Goal: Information Seeking & Learning: Learn about a topic

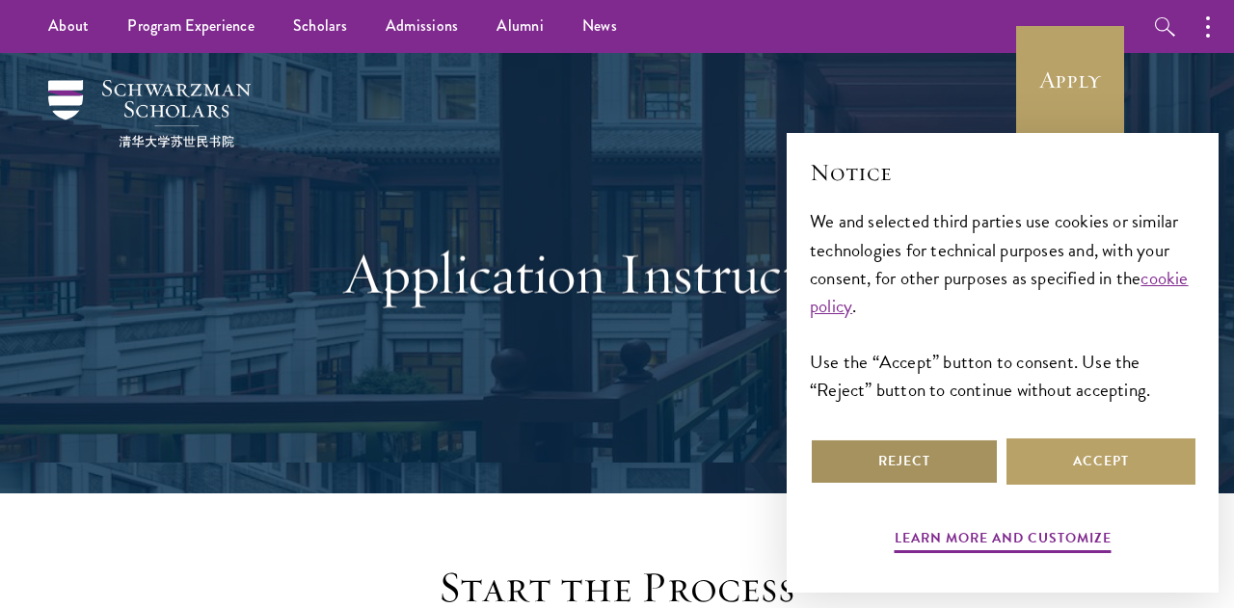
click at [945, 453] on button "Reject" at bounding box center [904, 462] width 189 height 46
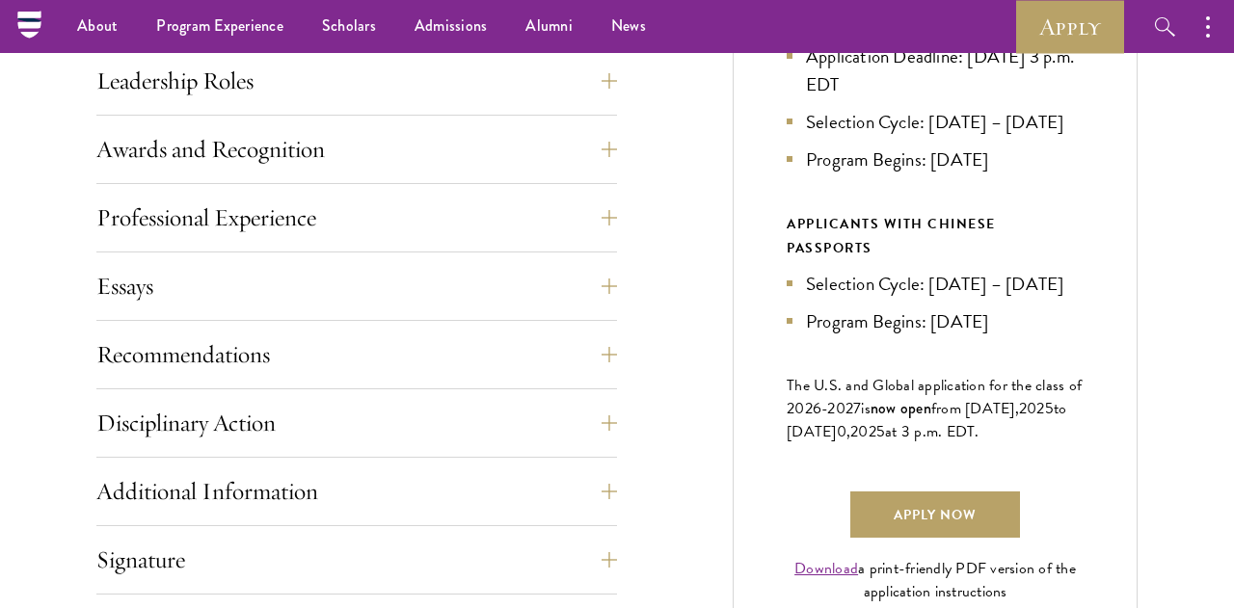
scroll to position [1120, 0]
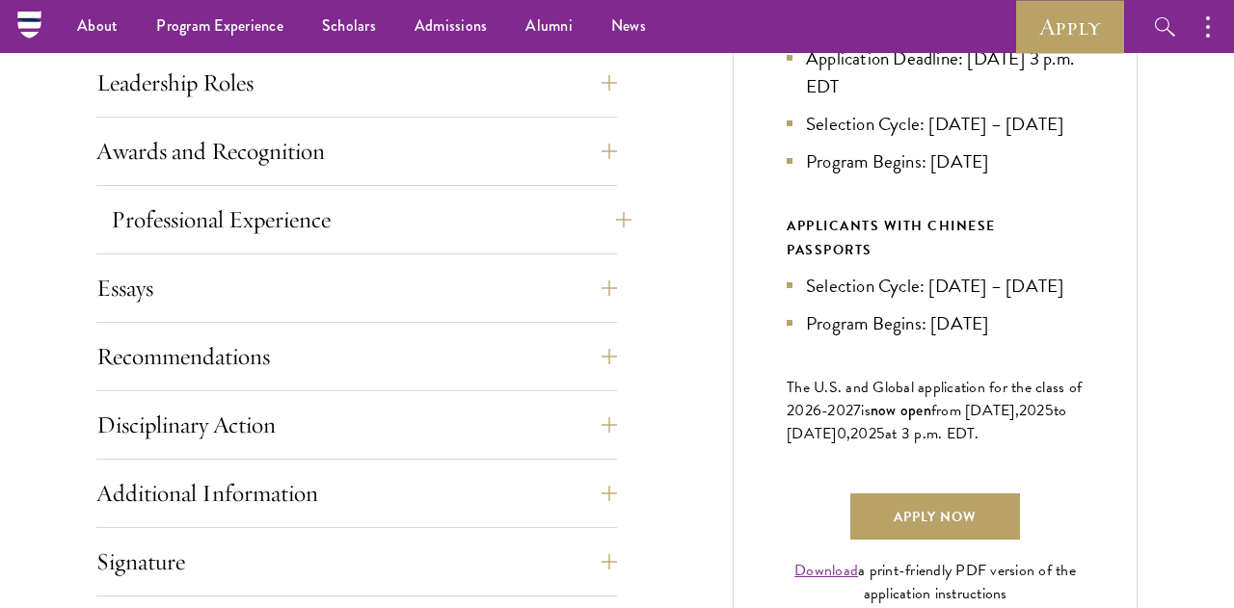
click at [596, 228] on button "Professional Experience" at bounding box center [371, 220] width 521 height 46
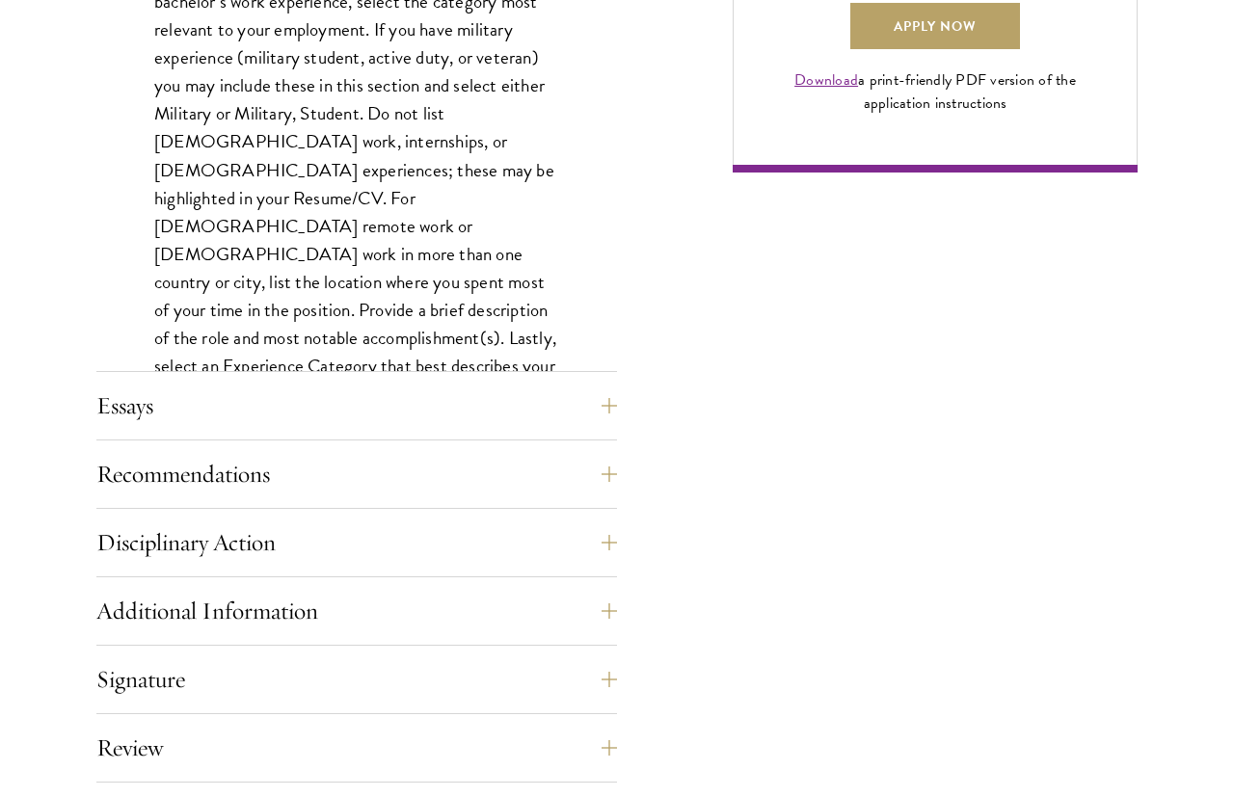
scroll to position [1611, 0]
click at [599, 415] on button "Essays" at bounding box center [371, 406] width 521 height 46
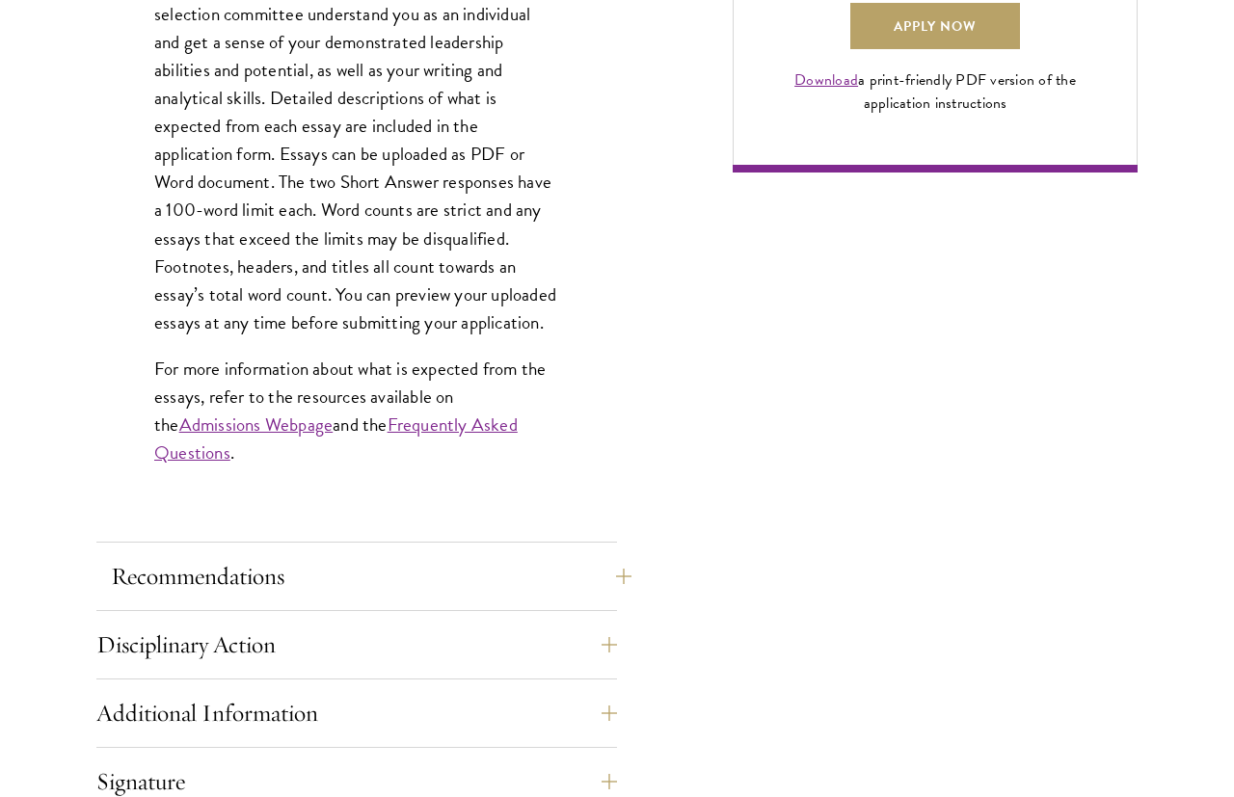
click at [577, 568] on button "Recommendations" at bounding box center [371, 576] width 521 height 46
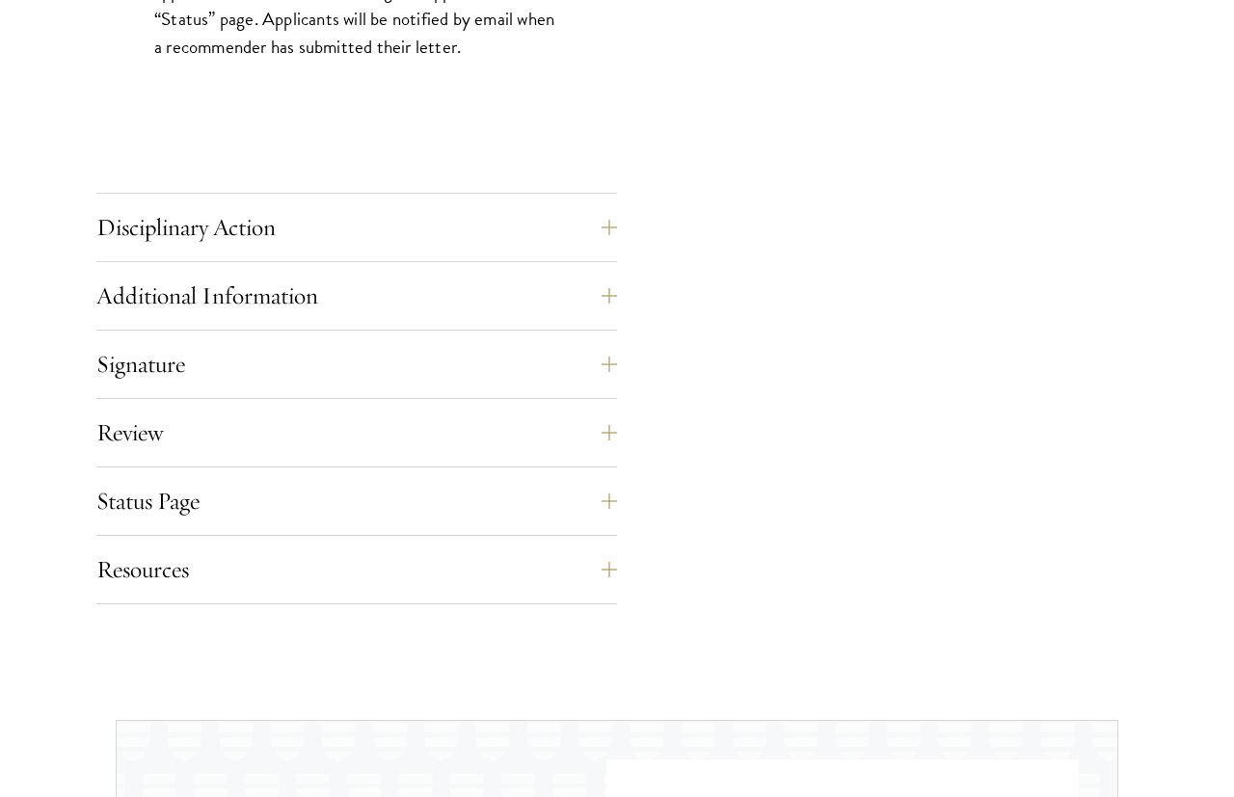
scroll to position [3009, 0]
click at [587, 290] on button "Additional Information" at bounding box center [371, 296] width 521 height 46
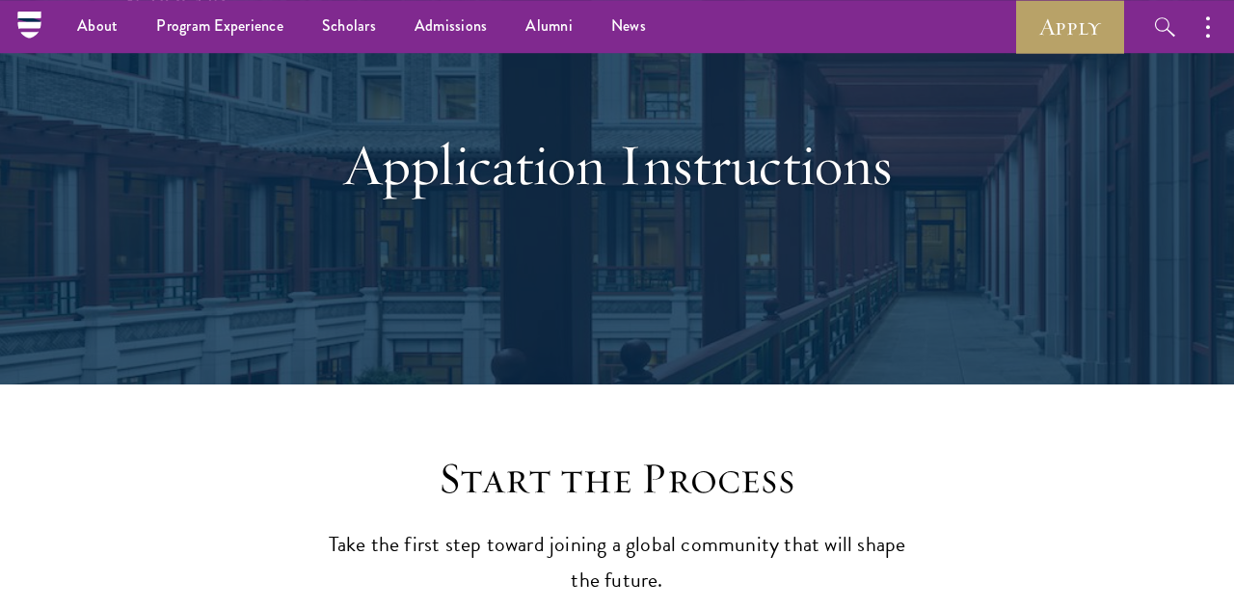
scroll to position [0, 0]
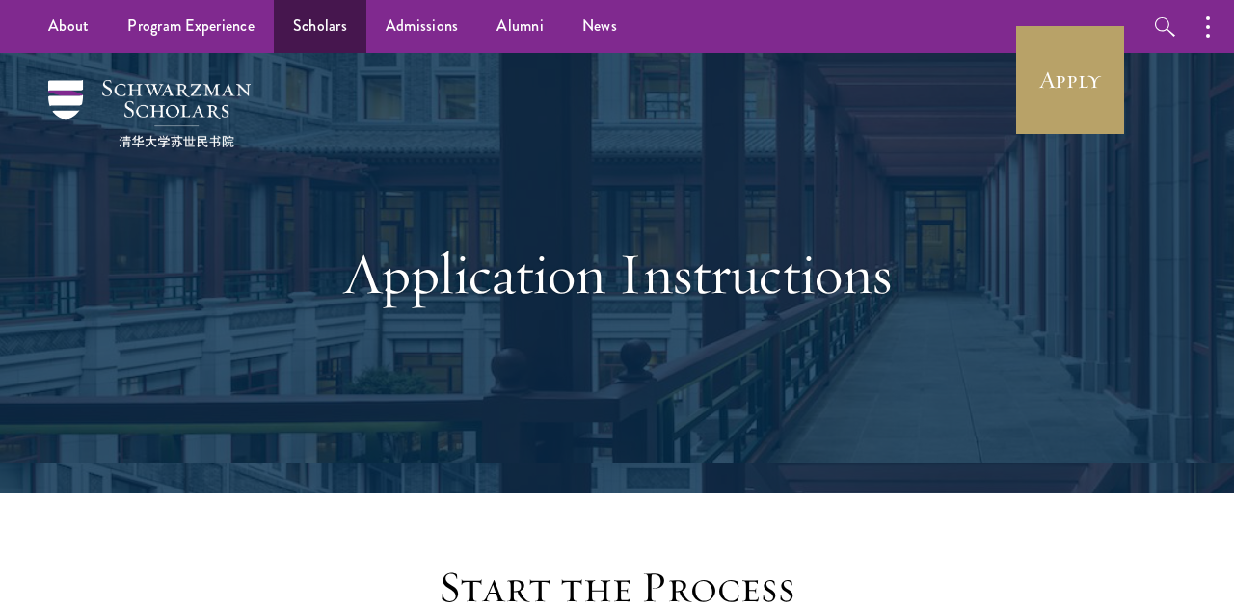
click at [344, 28] on link "Scholars" at bounding box center [320, 26] width 93 height 53
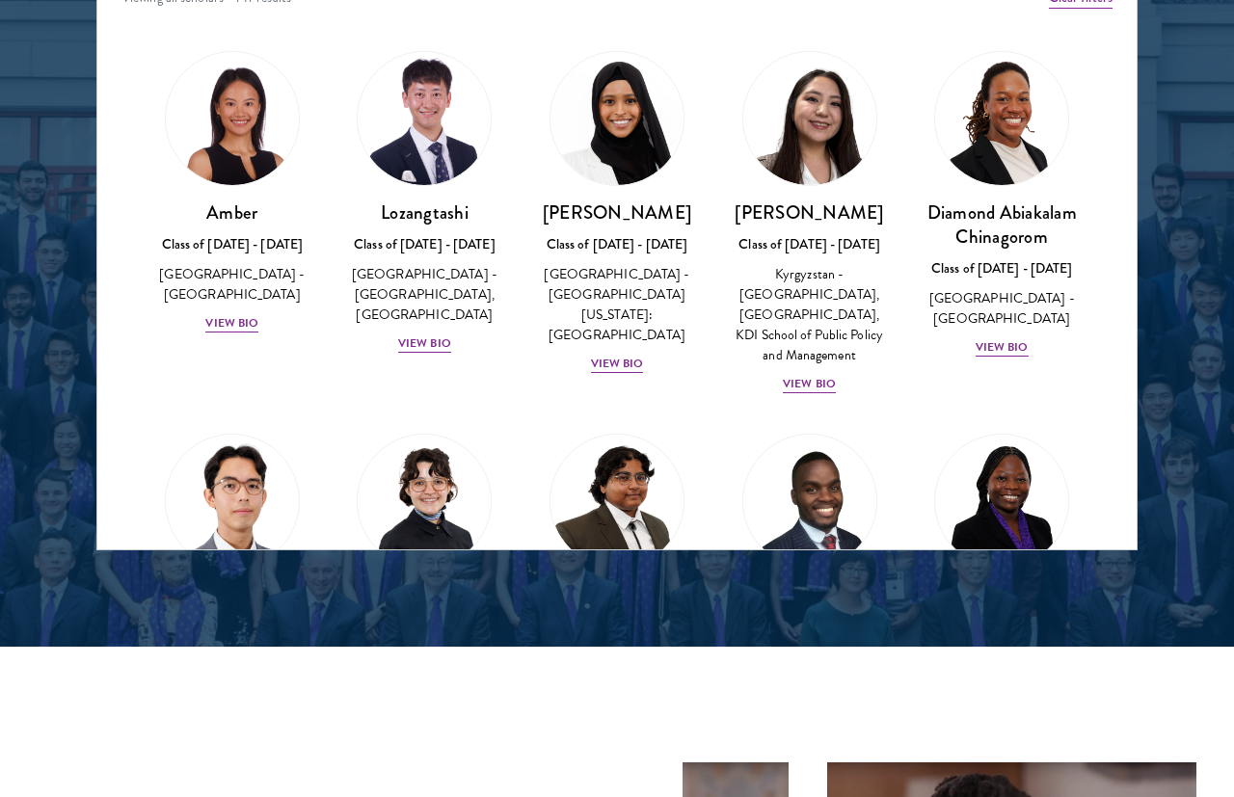
scroll to position [2514, 0]
click at [636, 325] on div "[PERSON_NAME] Class of [DATE] - [DATE] [GEOGRAPHIC_DATA] - [GEOGRAPHIC_DATA][US…" at bounding box center [617, 288] width 154 height 174
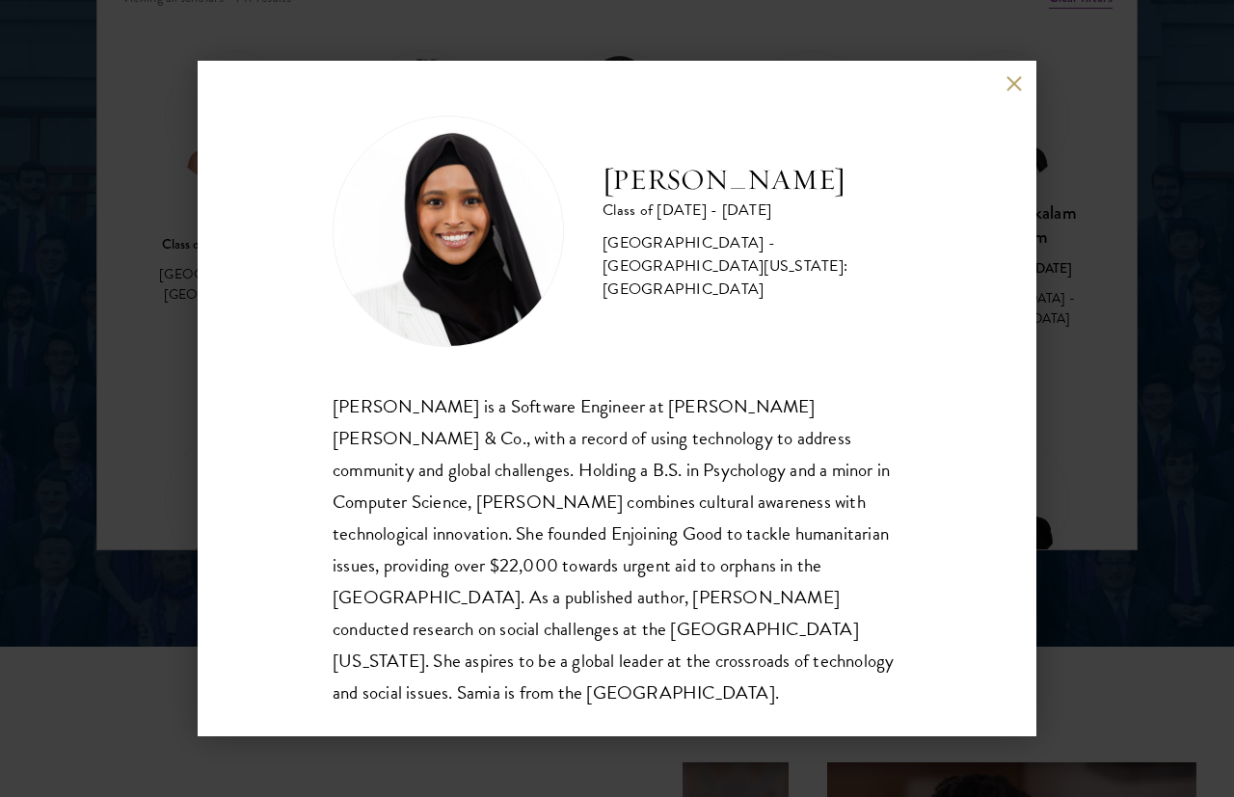
scroll to position [2, 0]
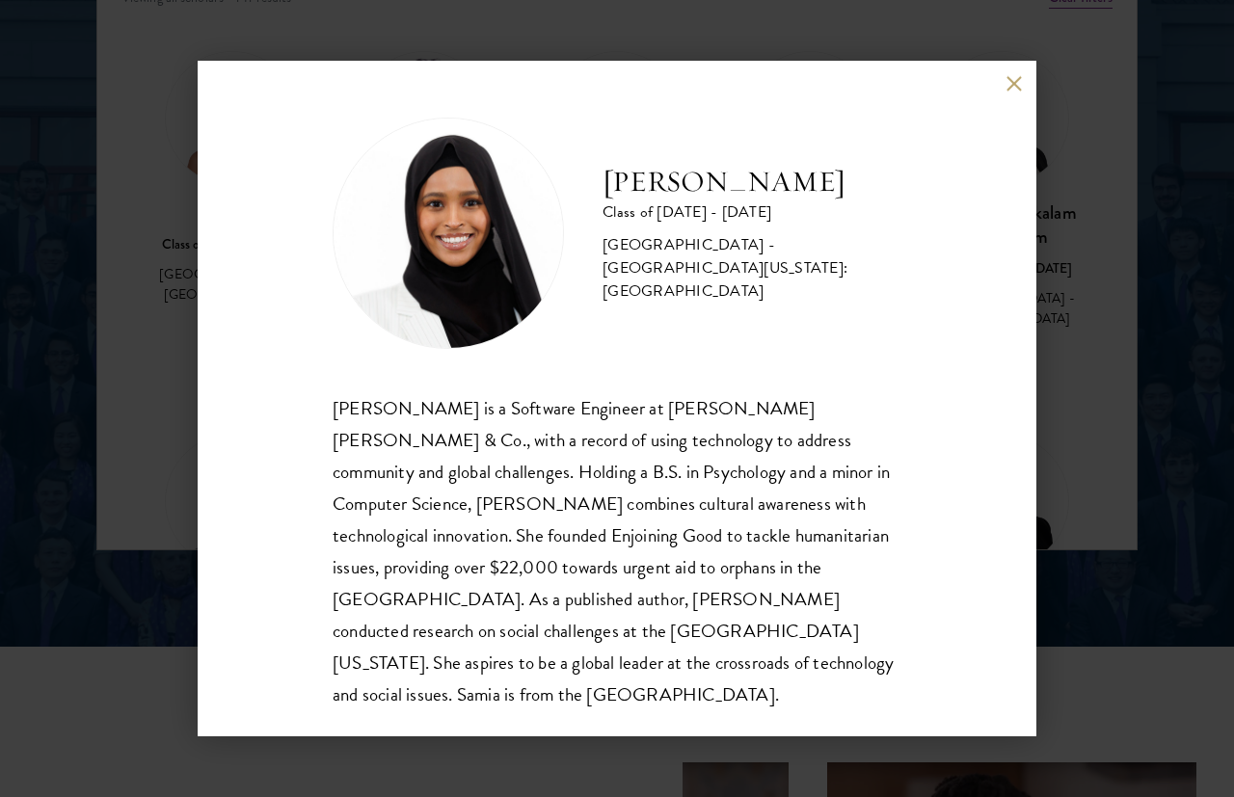
click at [1009, 88] on button at bounding box center [1014, 84] width 16 height 16
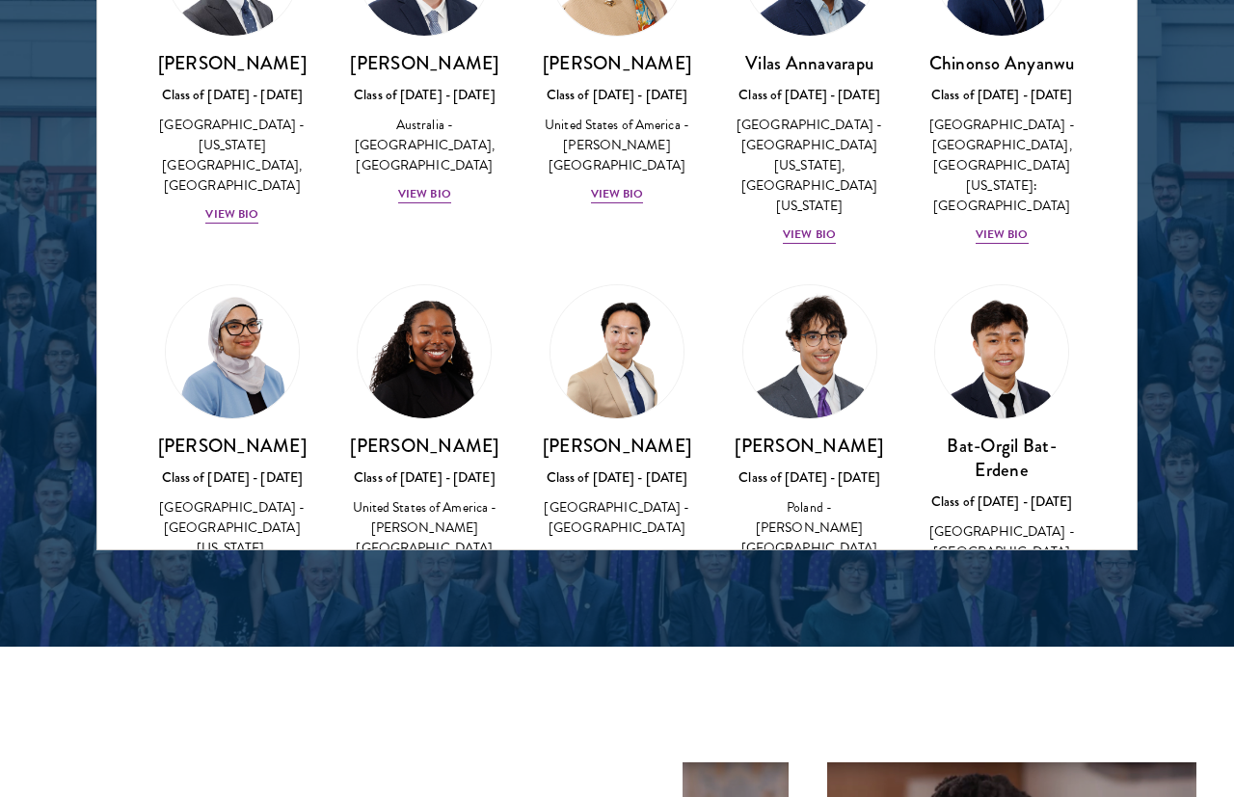
scroll to position [878, 0]
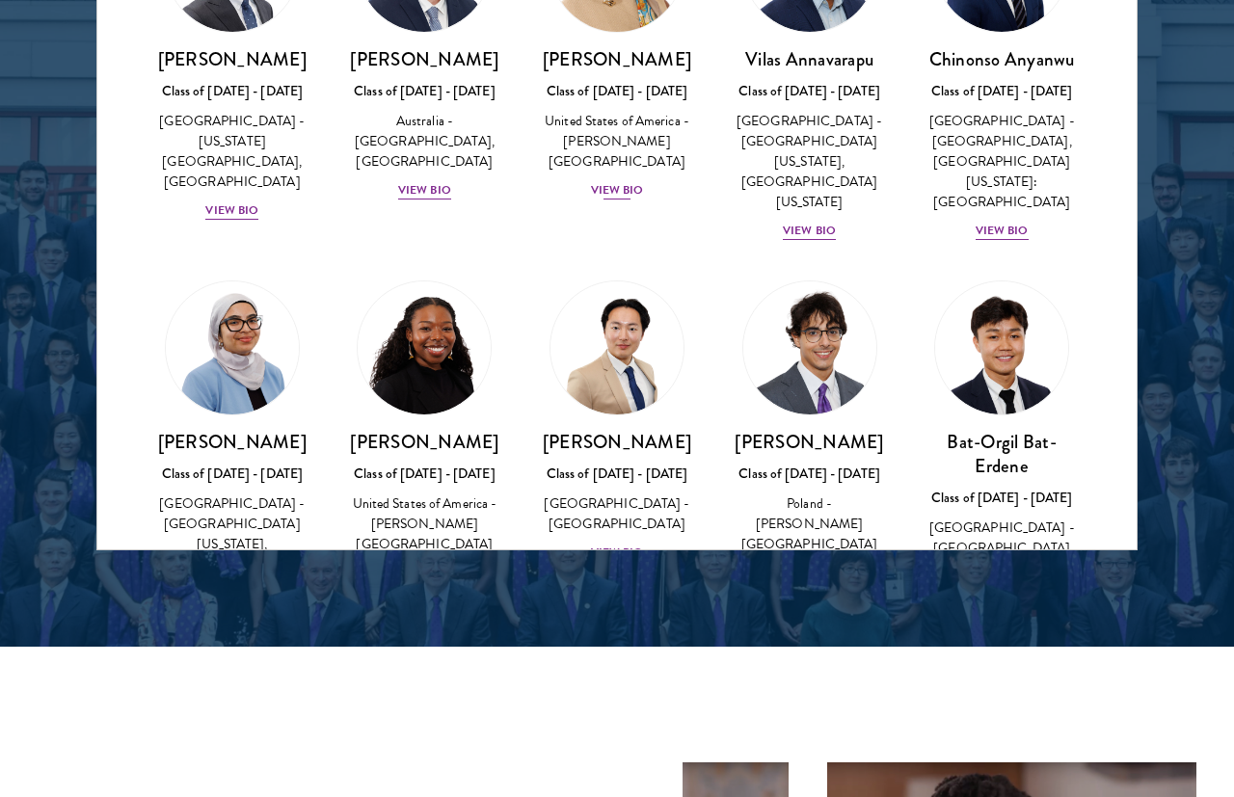
click at [626, 181] on div "View Bio" at bounding box center [617, 190] width 53 height 18
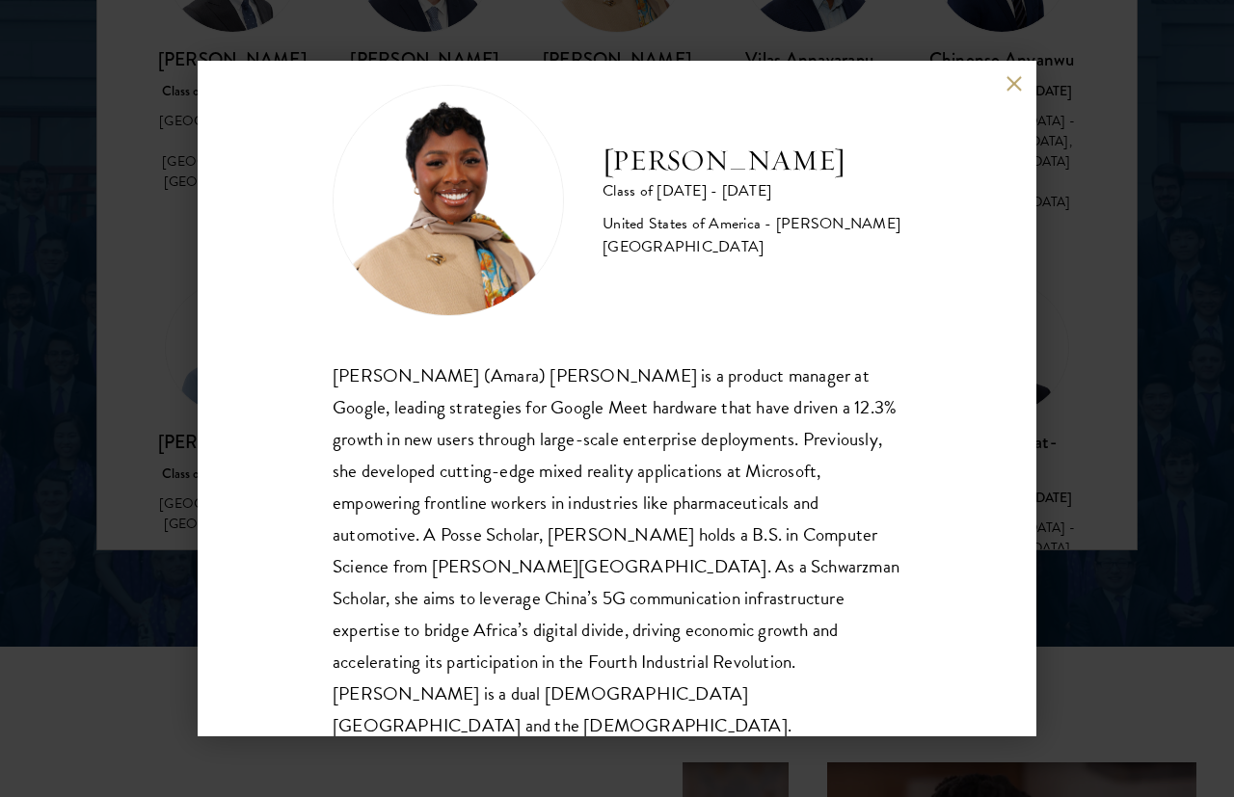
scroll to position [34, 0]
click at [1017, 88] on button at bounding box center [1014, 84] width 16 height 16
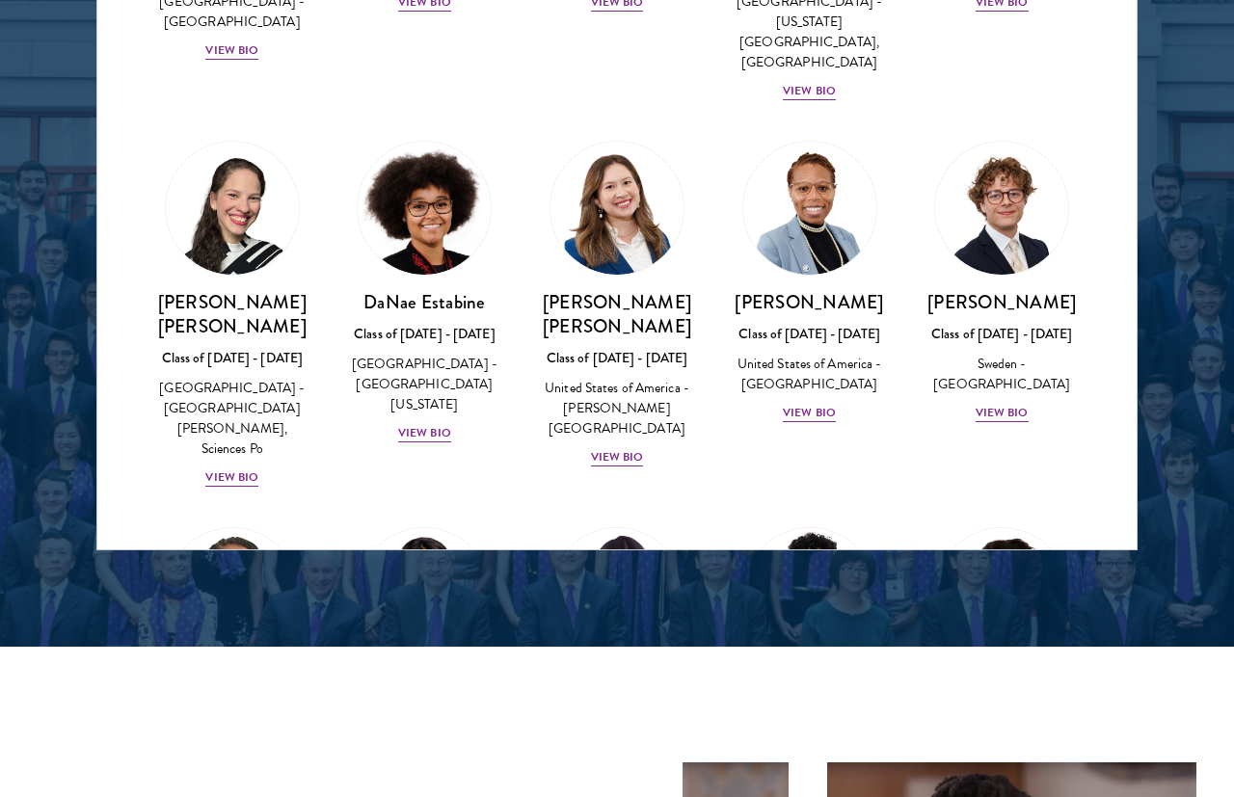
scroll to position [2555, 0]
